Goal: Obtain resource: Download file/media

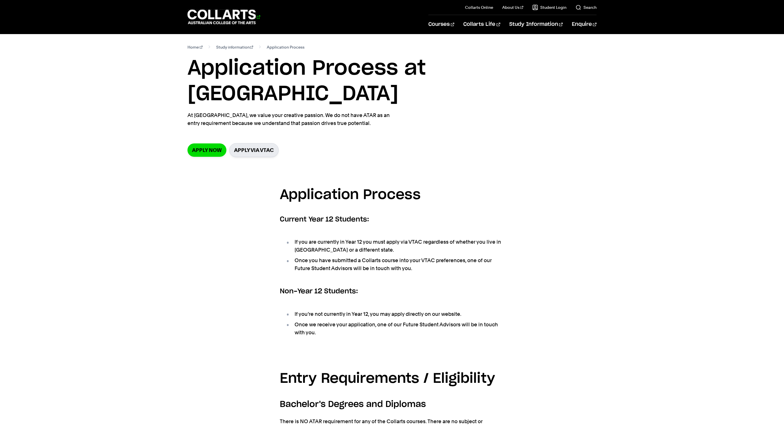
click at [219, 21] on 1 "Go to homepage" at bounding box center [222, 17] width 68 height 15
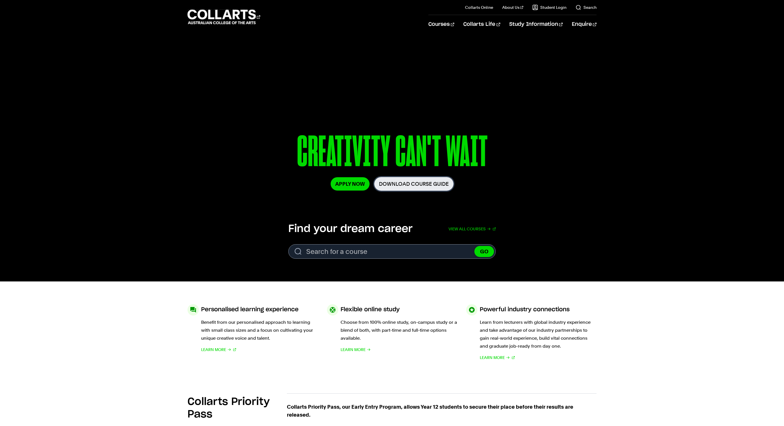
click at [428, 182] on link "Download Course Guide" at bounding box center [414, 184] width 80 height 14
